Goal: Information Seeking & Learning: Learn about a topic

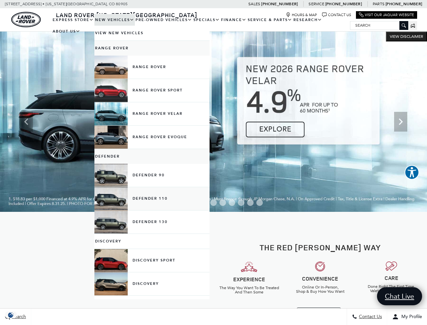
click at [140, 203] on link "Defender 110" at bounding box center [151, 198] width 115 height 23
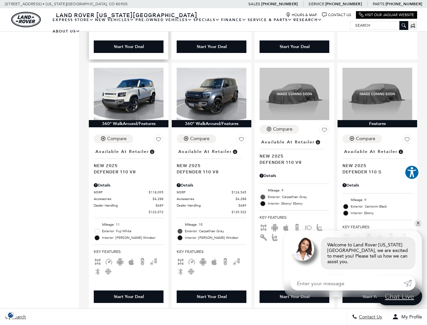
scroll to position [357, 0]
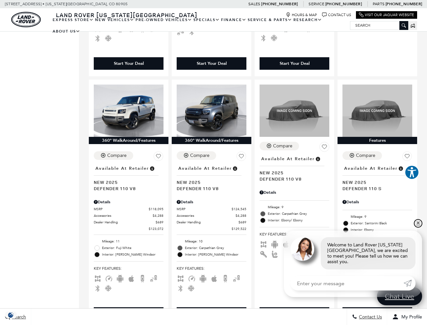
click at [419, 228] on link "✕" at bounding box center [419, 224] width 8 height 8
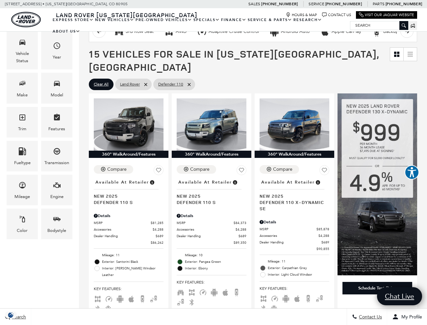
scroll to position [88, 0]
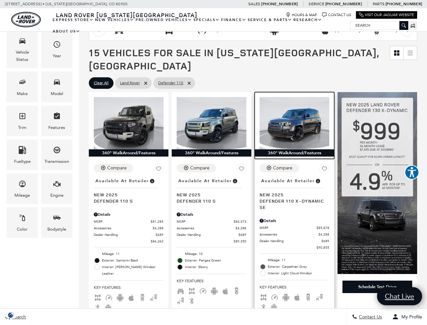
click at [297, 137] on img at bounding box center [295, 123] width 70 height 52
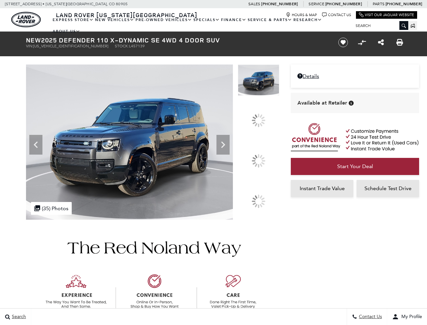
click at [262, 161] on div at bounding box center [258, 160] width 19 height 19
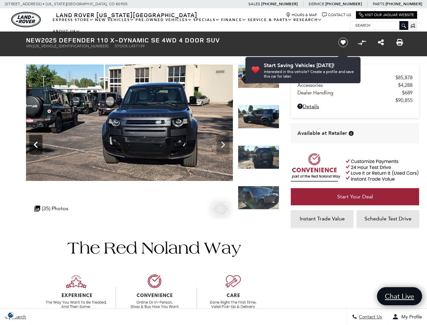
click at [40, 144] on icon "Previous" at bounding box center [35, 144] width 13 height 13
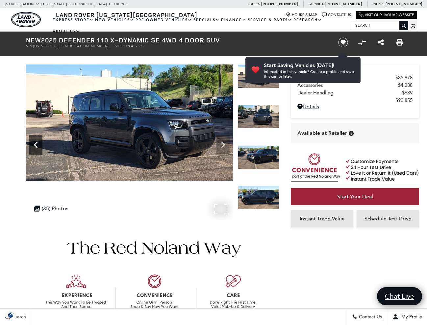
click at [40, 144] on icon "Previous" at bounding box center [35, 144] width 13 height 13
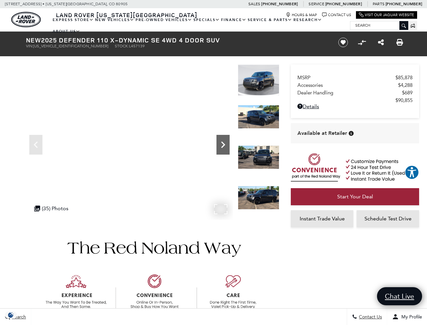
click at [223, 148] on icon "Next" at bounding box center [223, 144] width 13 height 13
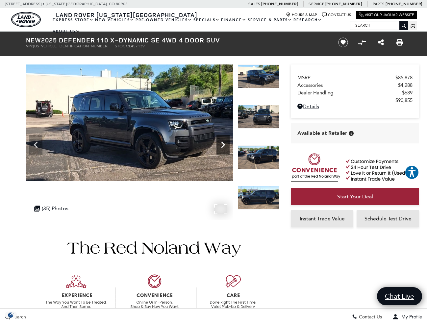
click at [223, 148] on icon "Next" at bounding box center [223, 144] width 13 height 13
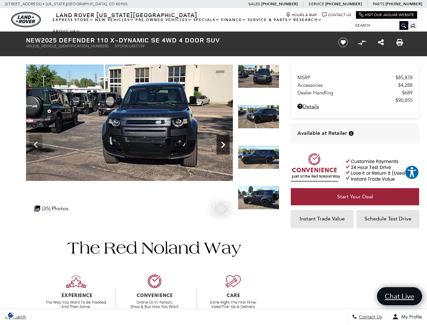
click at [223, 148] on icon "Next" at bounding box center [223, 144] width 13 height 13
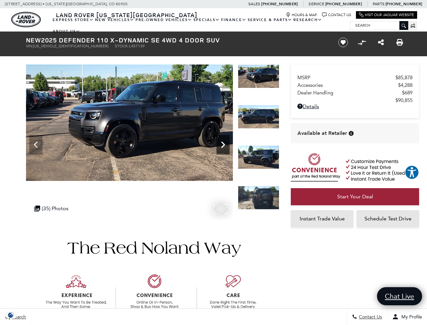
click at [223, 148] on icon "Next" at bounding box center [223, 144] width 13 height 13
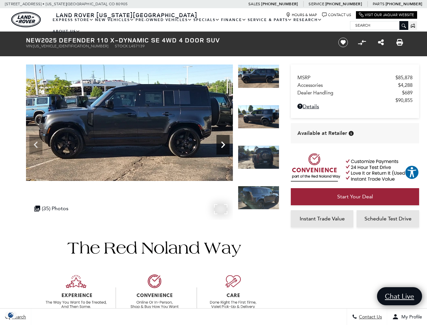
click at [223, 148] on icon "Next" at bounding box center [223, 144] width 13 height 13
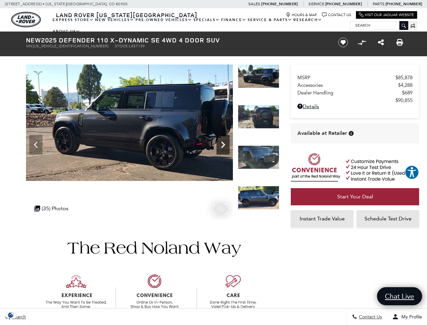
click at [223, 148] on icon "Next" at bounding box center [223, 144] width 13 height 13
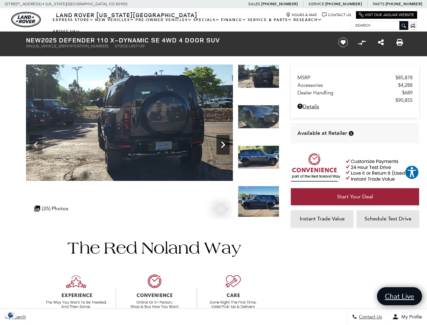
click at [223, 148] on icon "Next" at bounding box center [223, 144] width 13 height 13
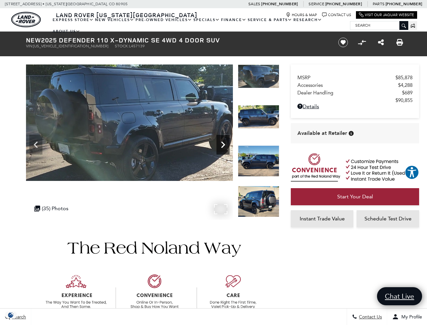
click at [223, 148] on icon "Next" at bounding box center [223, 144] width 13 height 13
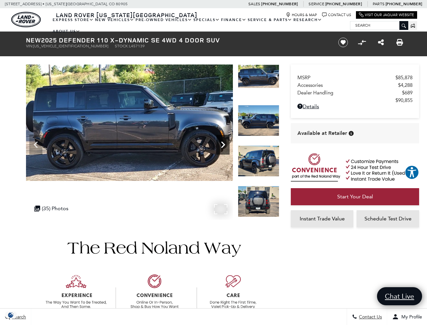
click at [223, 148] on icon "Next" at bounding box center [223, 144] width 13 height 13
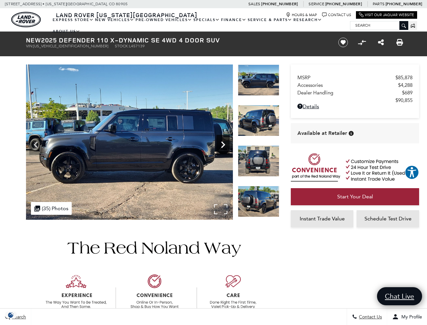
click at [223, 148] on icon "Next" at bounding box center [223, 144] width 13 height 13
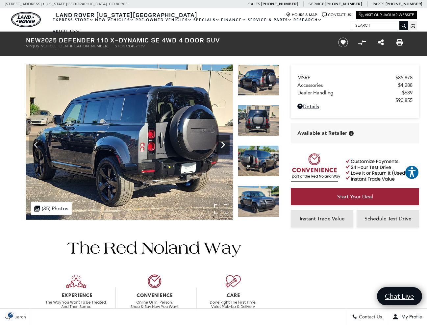
click at [223, 148] on icon "Next" at bounding box center [223, 144] width 13 height 13
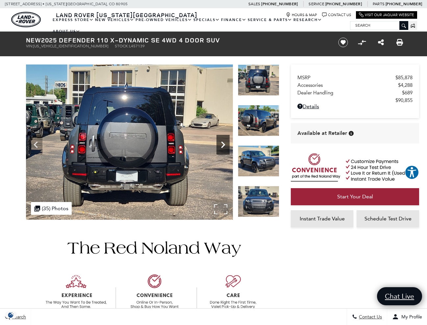
click at [223, 148] on icon "Next" at bounding box center [223, 144] width 13 height 13
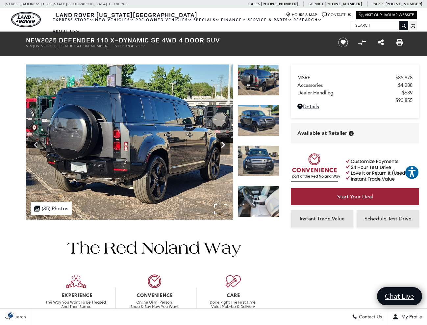
click at [223, 148] on icon "Next" at bounding box center [223, 144] width 13 height 13
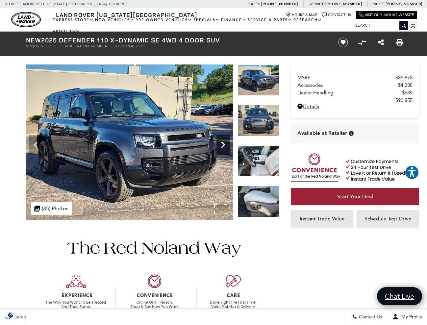
click at [223, 148] on icon "Next" at bounding box center [223, 144] width 13 height 13
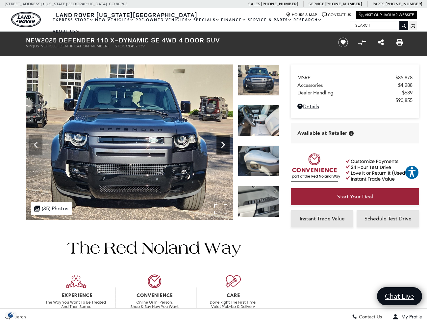
click at [223, 148] on icon "Next" at bounding box center [223, 144] width 13 height 13
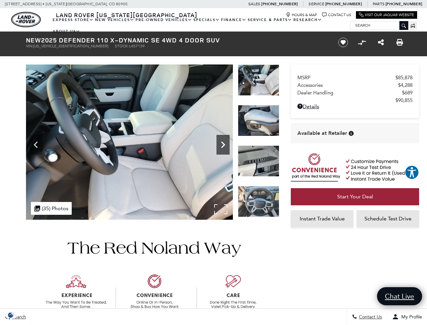
click at [223, 148] on icon "Next" at bounding box center [223, 144] width 13 height 13
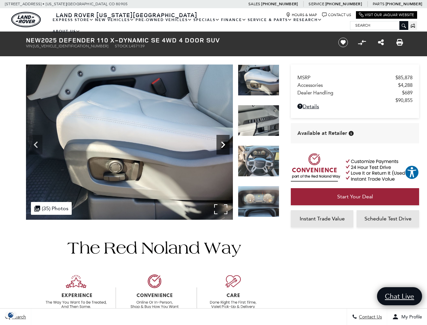
click at [223, 148] on icon "Next" at bounding box center [223, 144] width 13 height 13
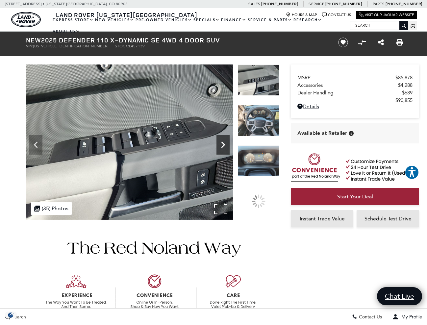
click at [223, 148] on icon "Next" at bounding box center [223, 144] width 13 height 13
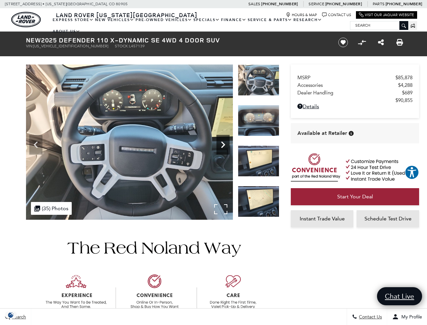
click at [223, 148] on icon "Next" at bounding box center [223, 144] width 13 height 13
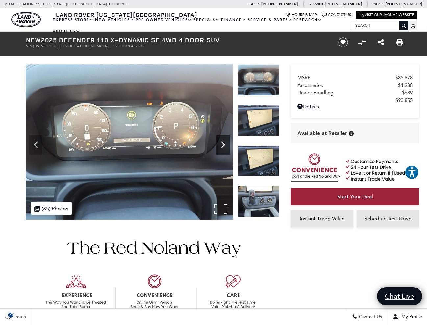
click at [223, 148] on icon "Next" at bounding box center [223, 144] width 13 height 13
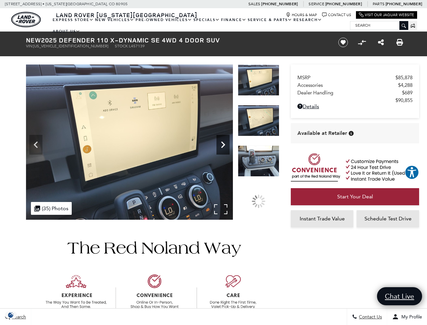
click at [223, 148] on icon "Next" at bounding box center [223, 144] width 13 height 13
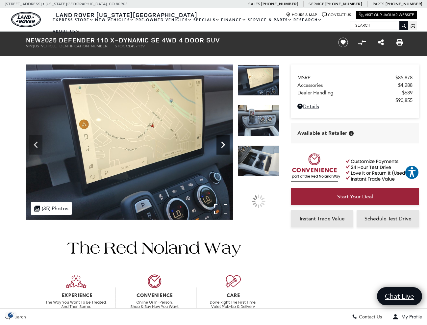
click at [223, 148] on icon "Next" at bounding box center [223, 144] width 13 height 13
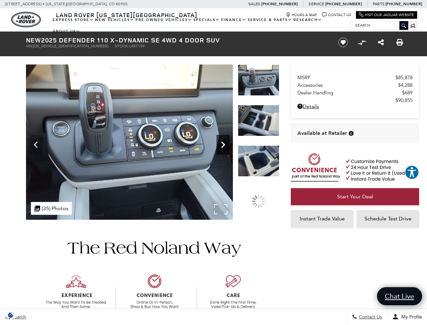
click at [223, 148] on icon "Next" at bounding box center [223, 144] width 13 height 13
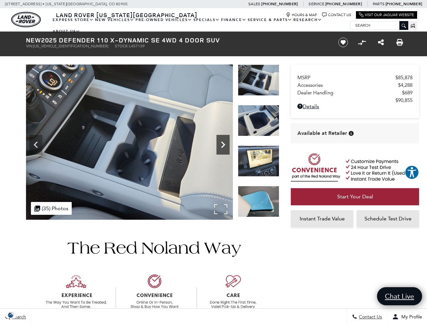
click at [223, 148] on icon "Next" at bounding box center [223, 144] width 13 height 13
